Goal: Task Accomplishment & Management: Manage account settings

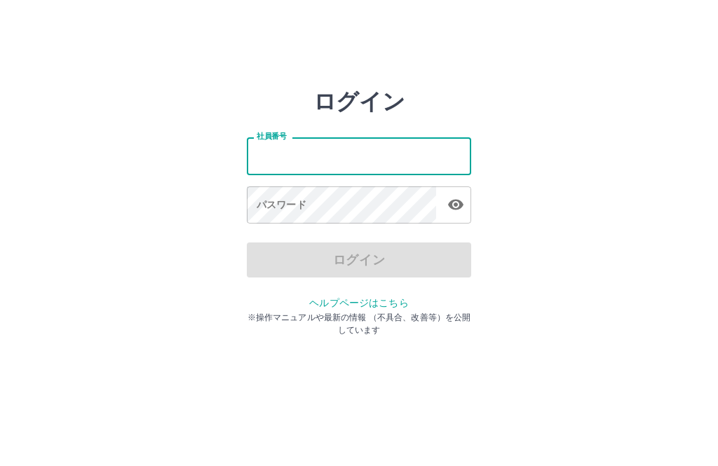
scroll to position [67, 0]
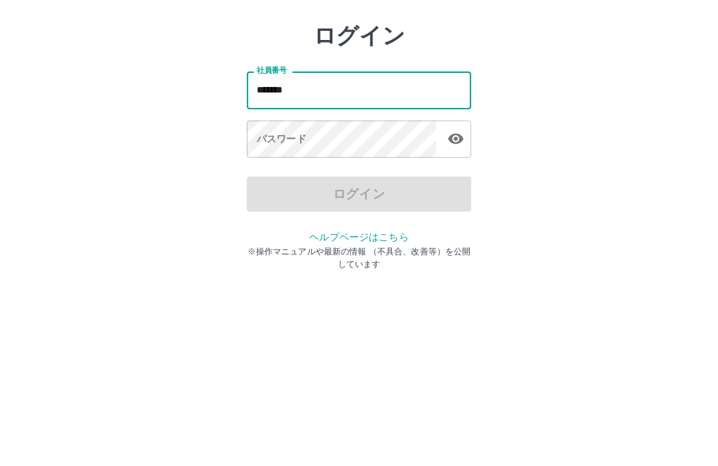
type input "*******"
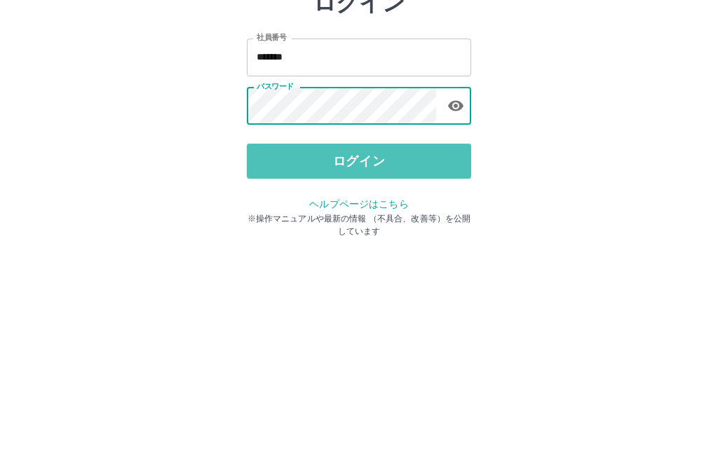
click at [363, 243] on button "ログイン" at bounding box center [359, 260] width 224 height 35
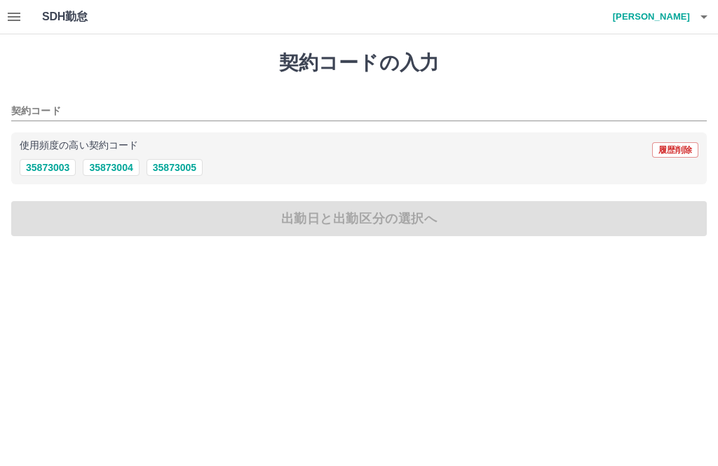
click at [710, 25] on button "button" at bounding box center [704, 17] width 28 height 34
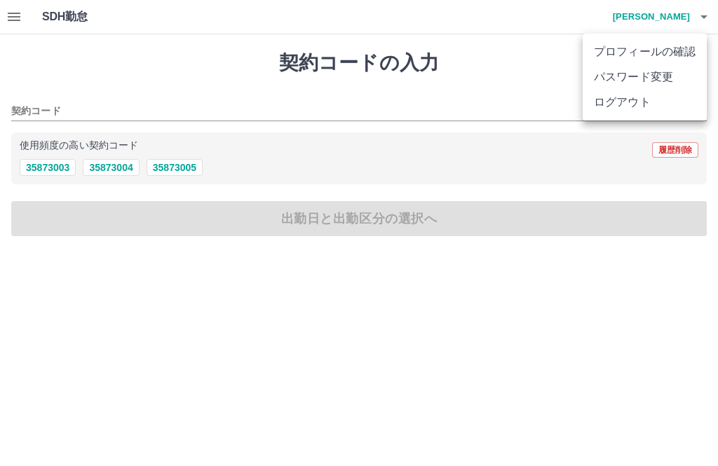
click at [119, 178] on div at bounding box center [359, 233] width 718 height 466
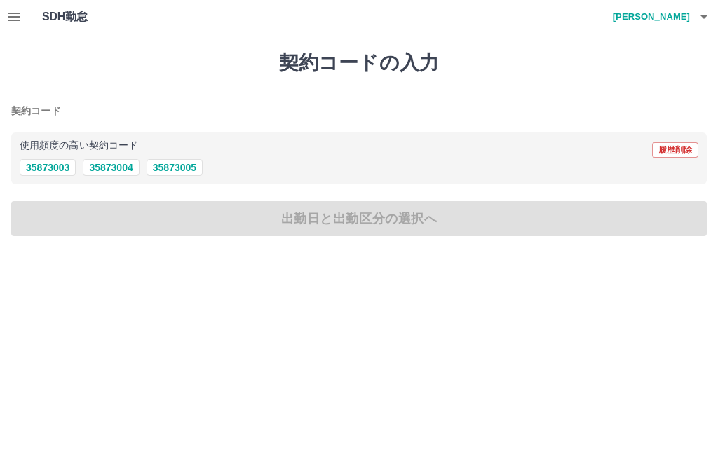
click at [128, 170] on button "35873004" at bounding box center [111, 167] width 56 height 17
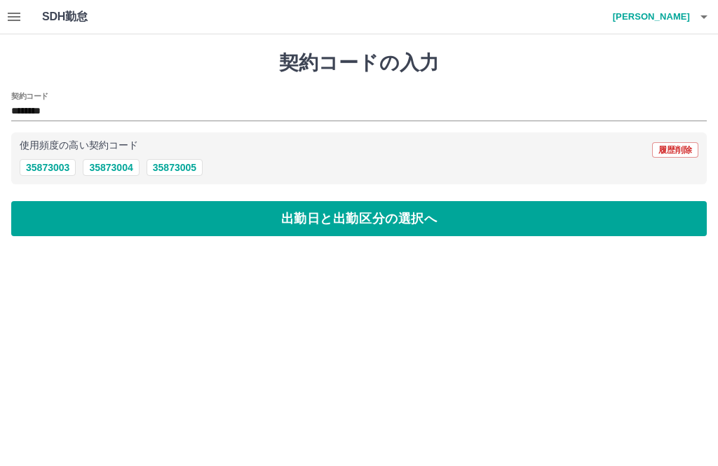
click at [189, 175] on button "35873005" at bounding box center [175, 167] width 56 height 17
type input "********"
click at [21, 22] on icon "button" at bounding box center [14, 16] width 17 height 17
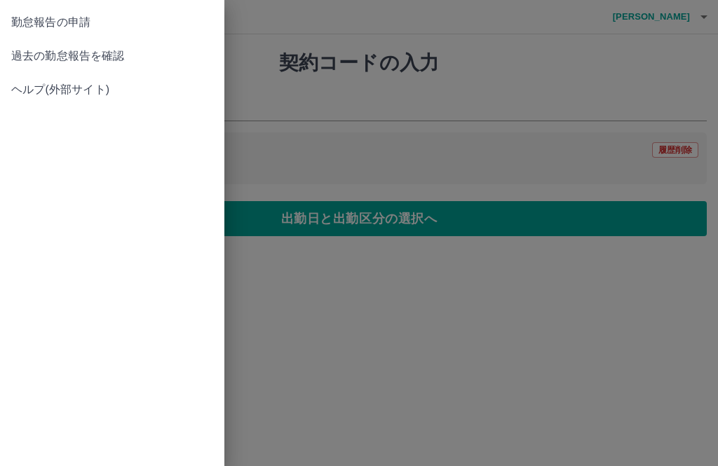
click at [61, 67] on link "過去の勤怠報告を確認" at bounding box center [112, 56] width 224 height 34
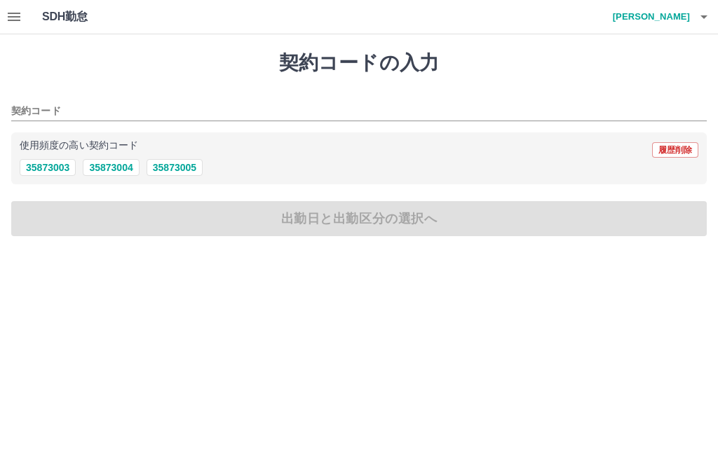
click at [714, 18] on button "button" at bounding box center [704, 17] width 28 height 34
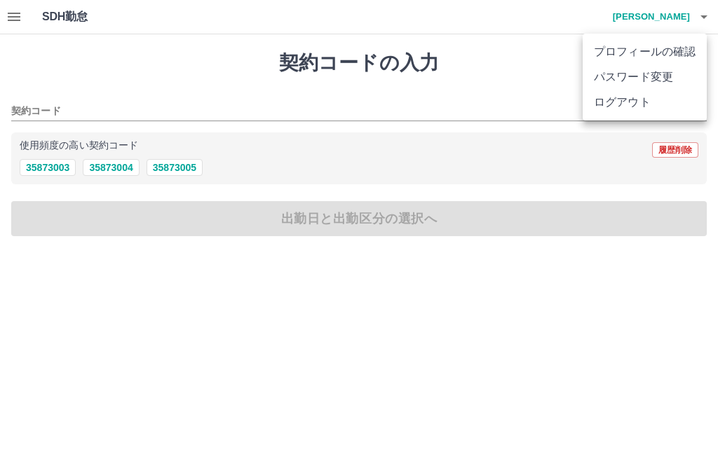
click at [17, 22] on div at bounding box center [359, 233] width 718 height 466
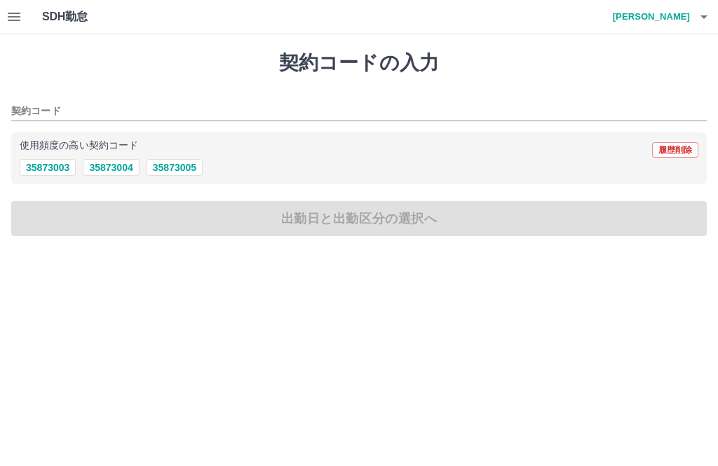
click at [20, 24] on icon "button" at bounding box center [14, 16] width 17 height 17
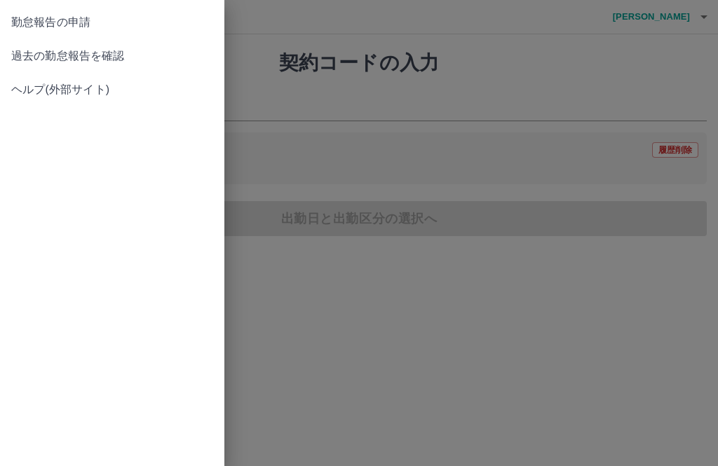
click at [121, 59] on span "過去の勤怠報告を確認" at bounding box center [112, 56] width 202 height 17
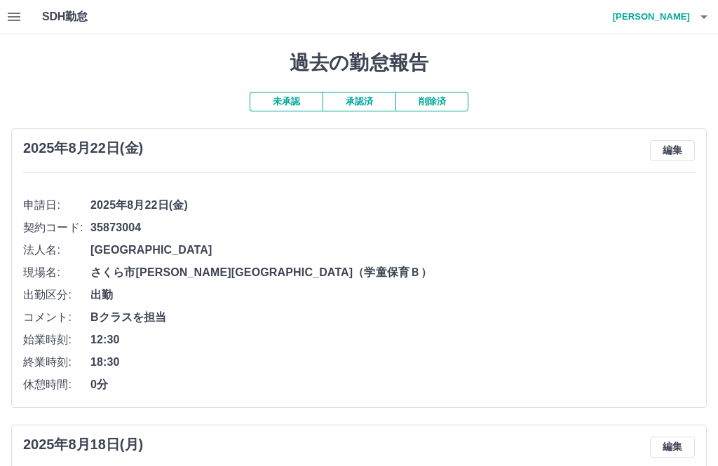
click at [713, 18] on button "button" at bounding box center [704, 17] width 28 height 34
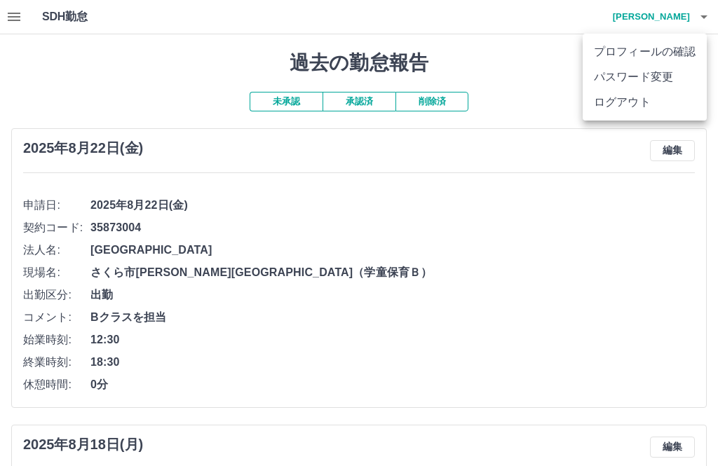
click at [634, 109] on li "ログアウト" at bounding box center [645, 102] width 124 height 25
